Goal: Go to known website: Access a specific website the user already knows

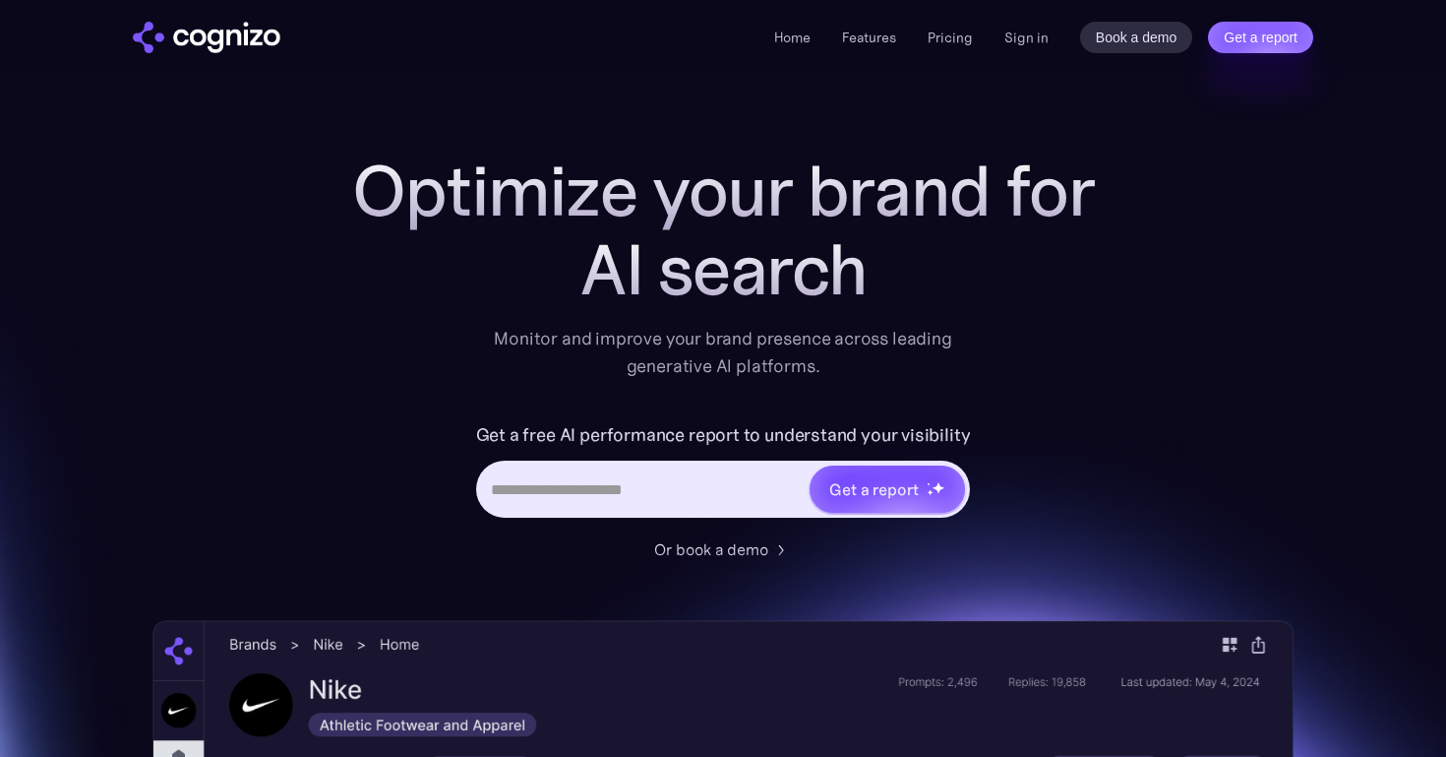
click at [237, 45] on img "home" at bounding box center [207, 37] width 148 height 31
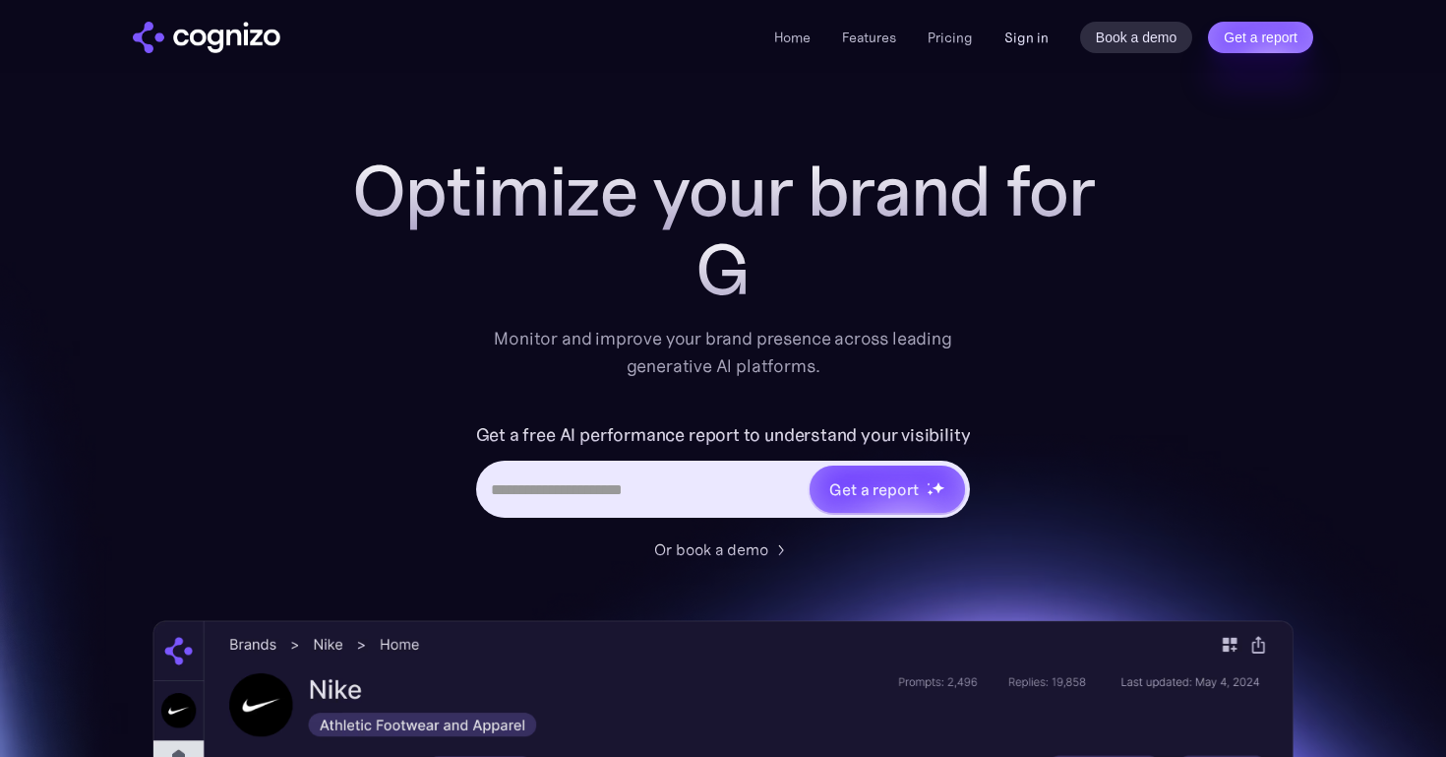
click at [1018, 35] on link "Sign in" at bounding box center [1027, 38] width 44 height 24
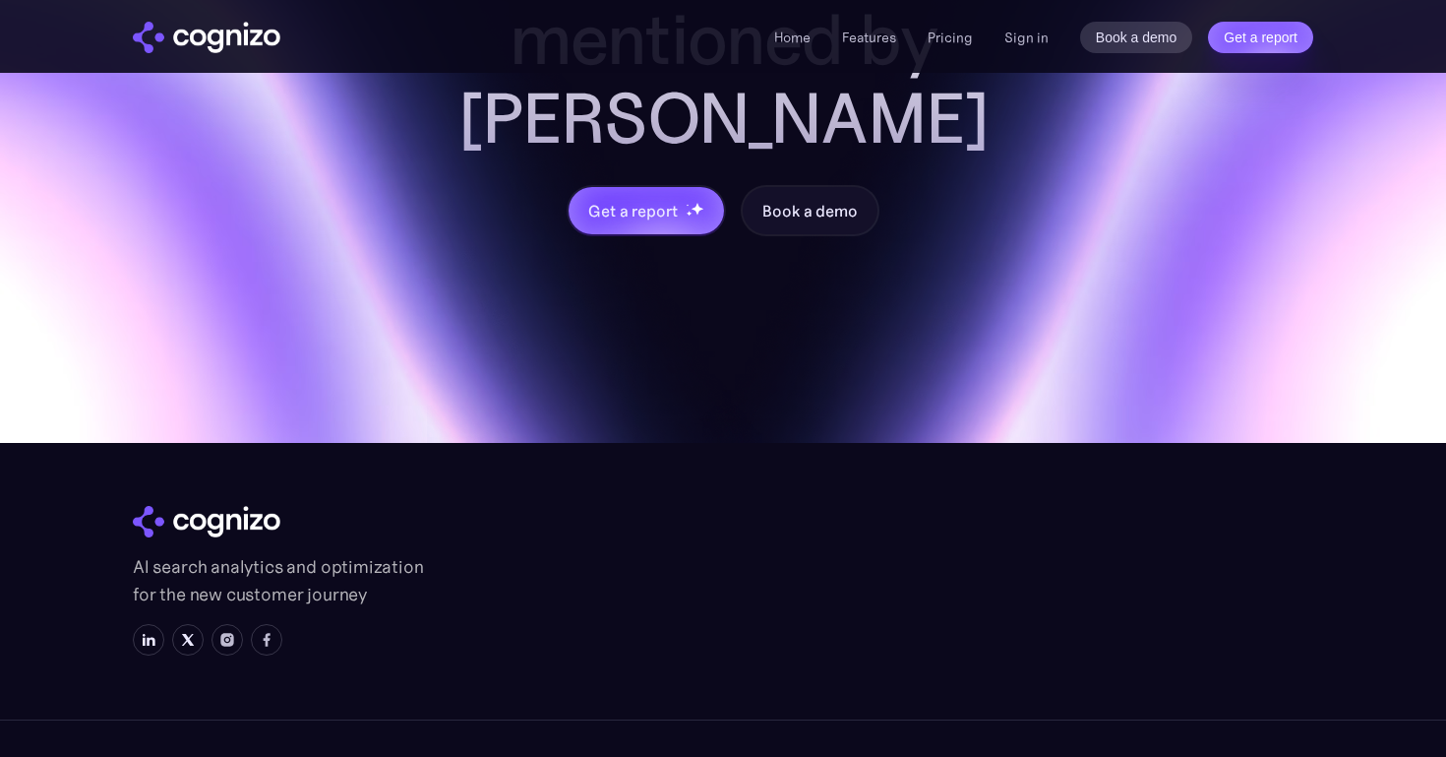
scroll to position [7912, 0]
click at [152, 632] on img at bounding box center [149, 640] width 16 height 16
